Goal: Information Seeking & Learning: Learn about a topic

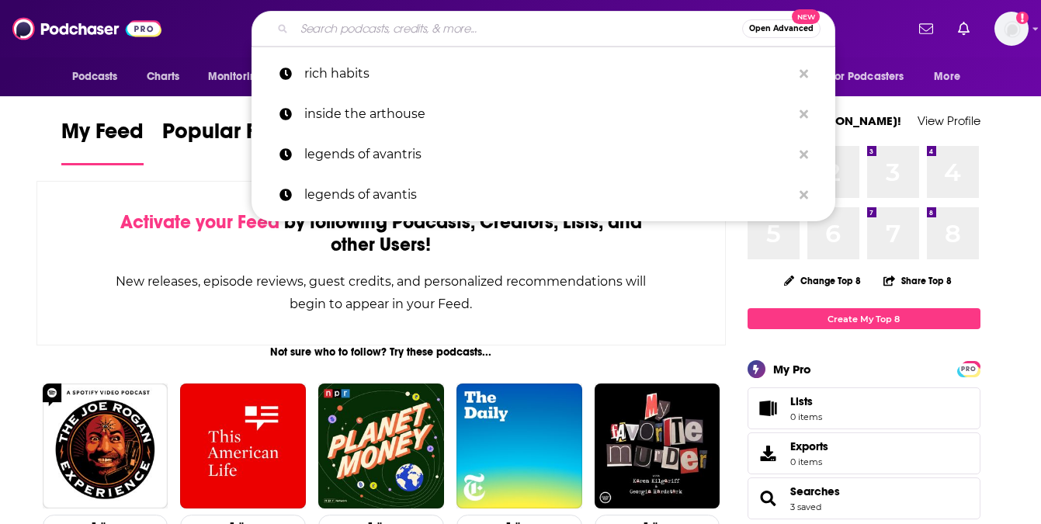
click at [354, 33] on input "Search podcasts, credits, & more..." at bounding box center [518, 28] width 448 height 25
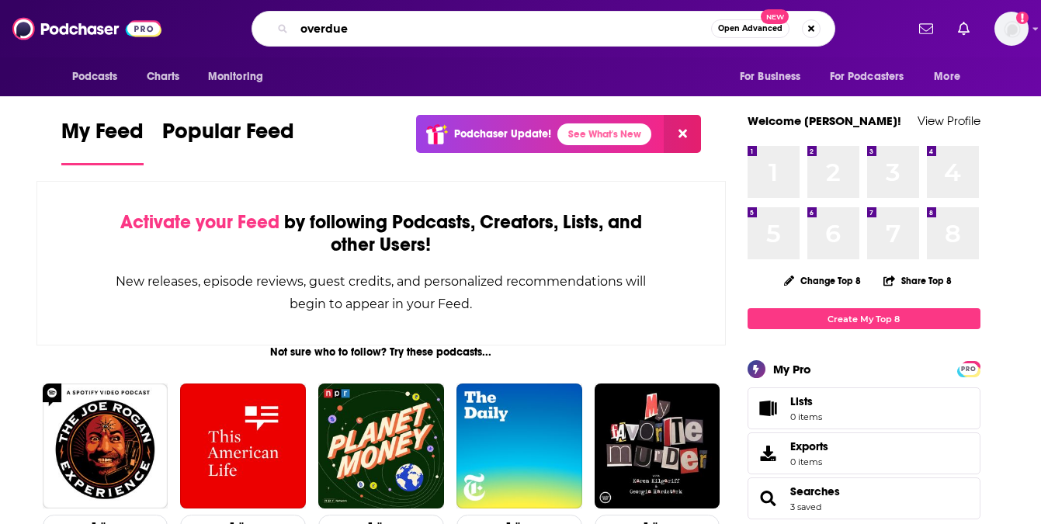
type input "overdue"
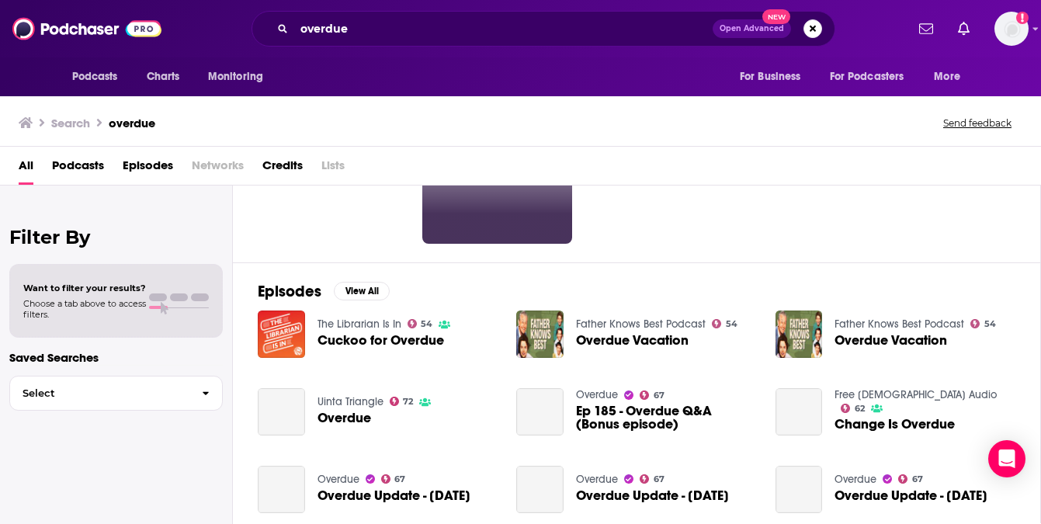
scroll to position [137, 0]
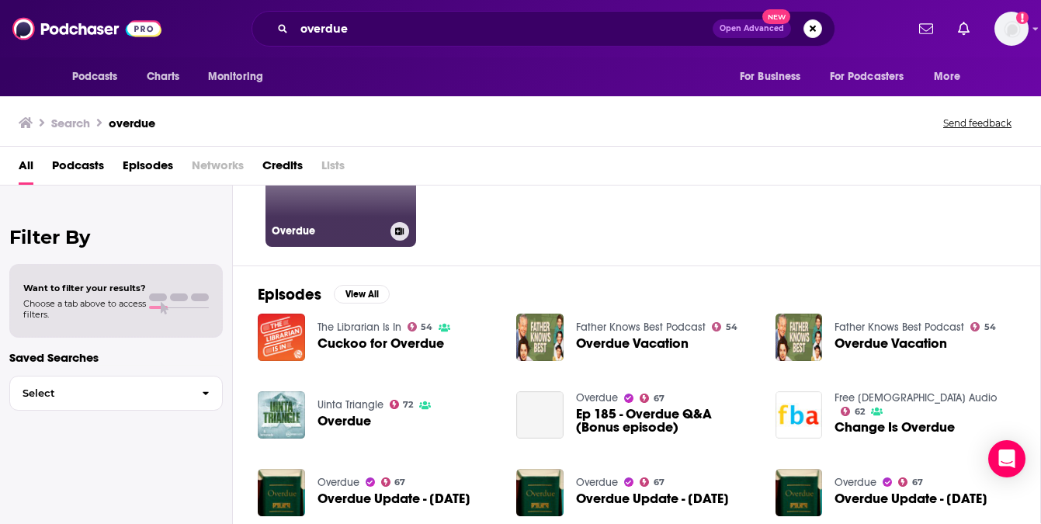
click at [355, 208] on link "67 Overdue" at bounding box center [340, 171] width 151 height 151
